Goal: Entertainment & Leisure: Consume media (video, audio)

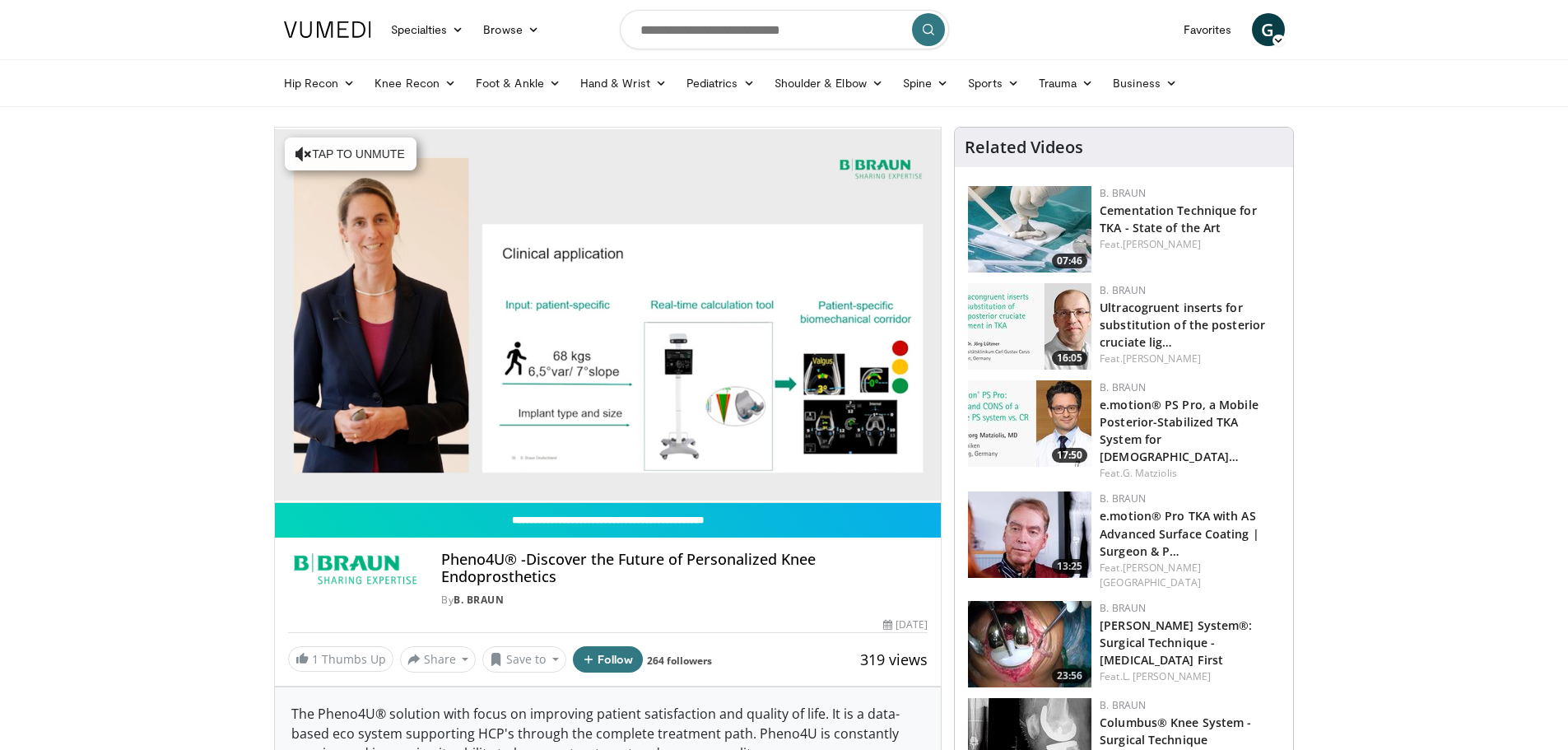
click at [362, 575] on img at bounding box center [355, 570] width 134 height 39
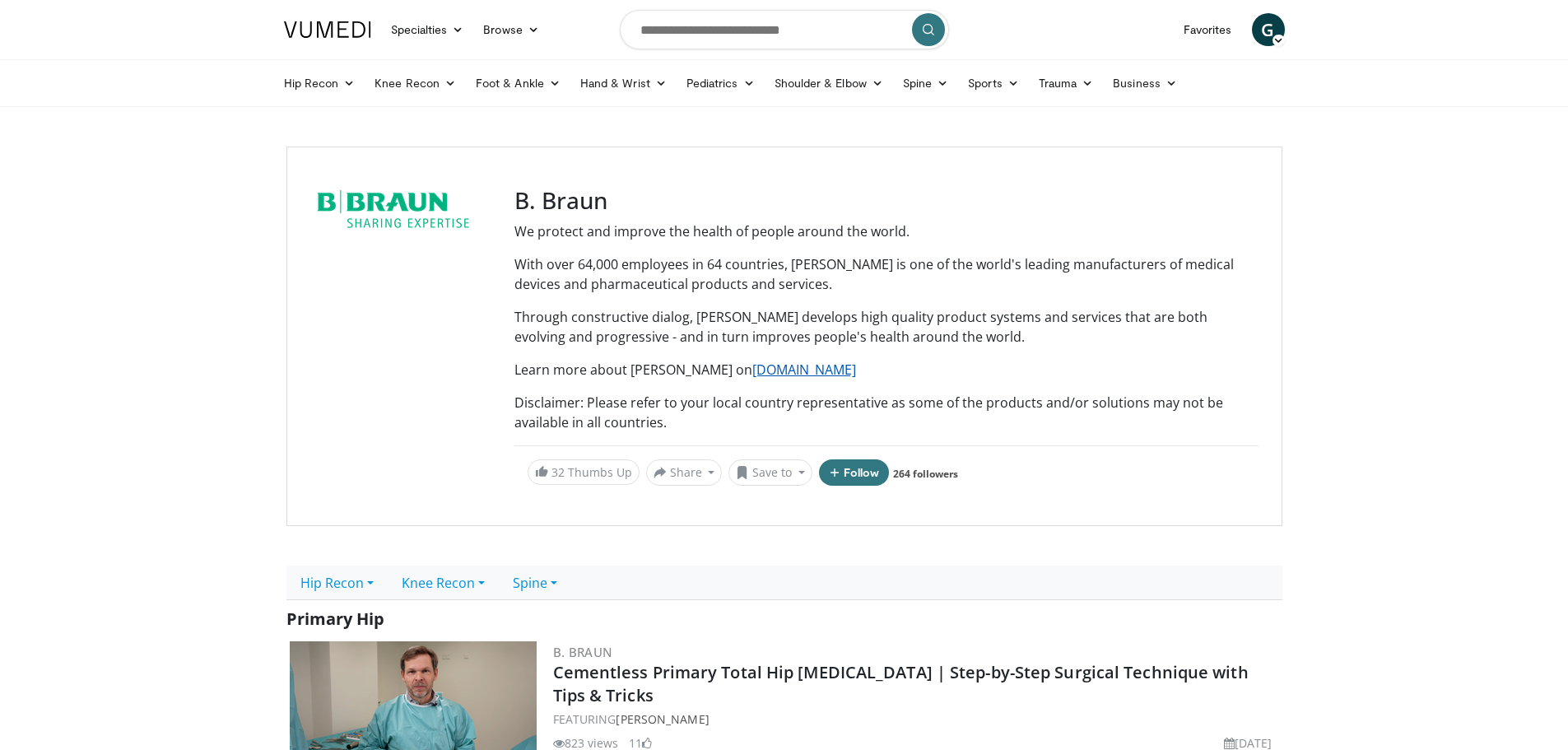
click at [753, 366] on link "www.bbraun.com" at bounding box center [804, 369] width 104 height 18
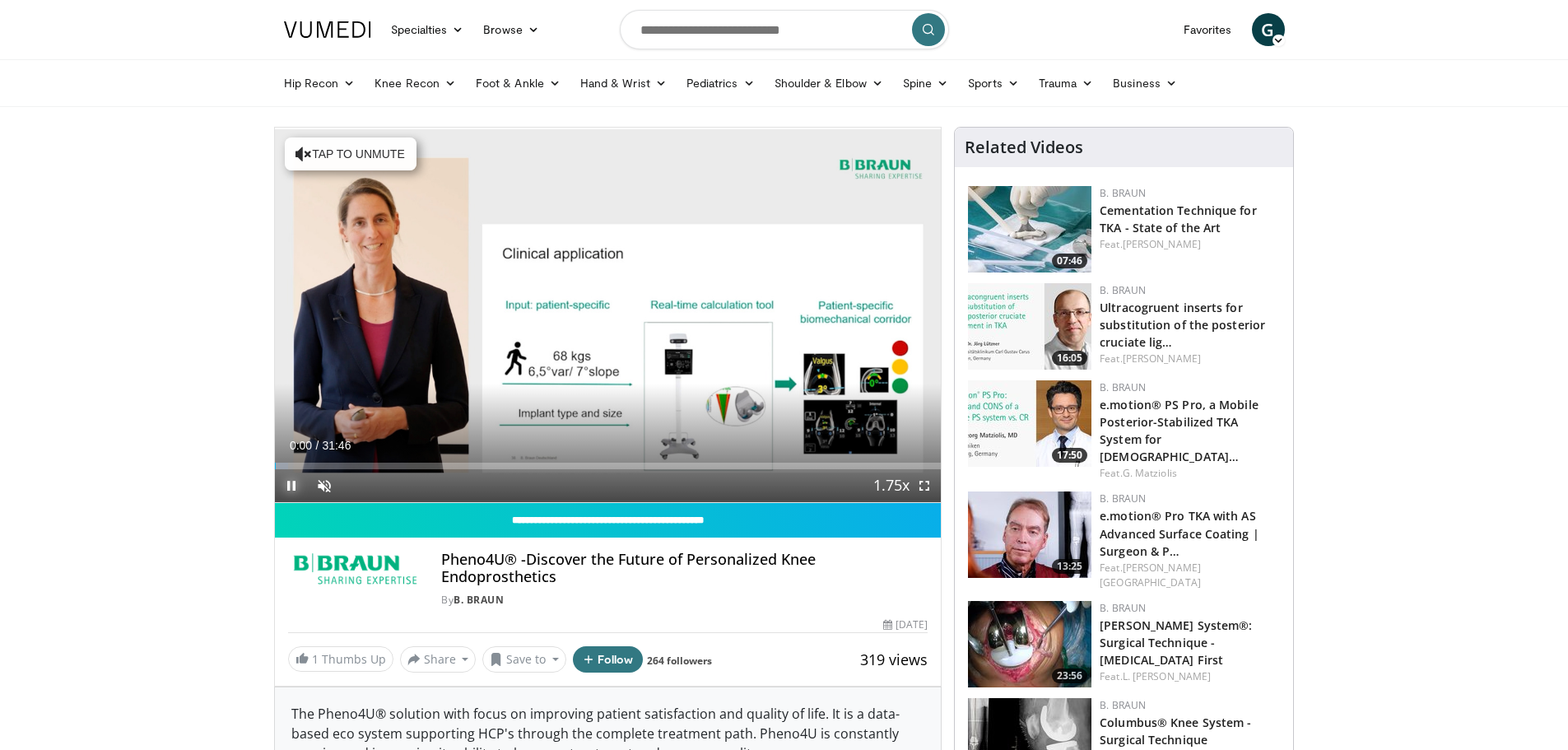
click at [288, 481] on span "Video Player" at bounding box center [292, 485] width 33 height 33
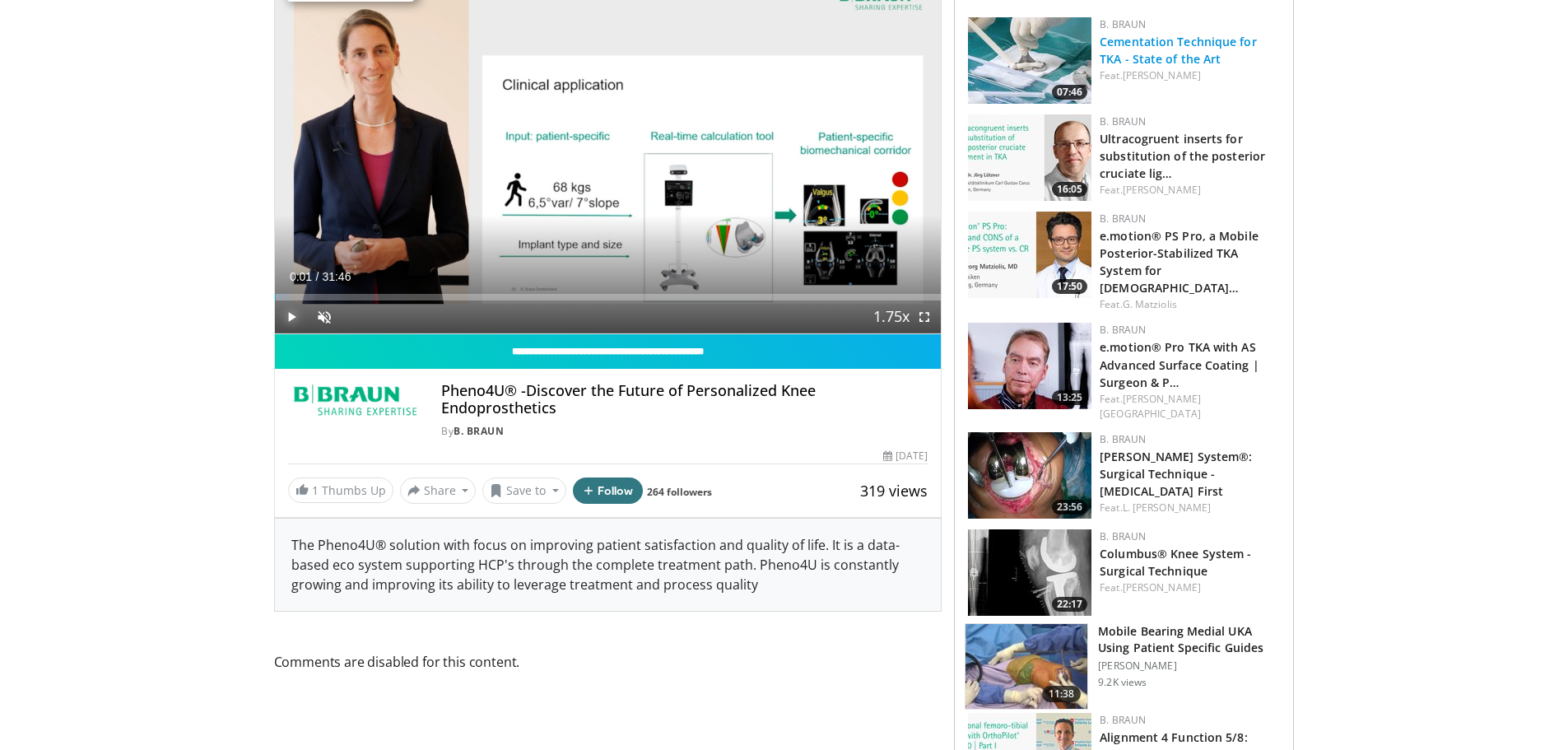
scroll to position [82, 0]
